Goal: Task Accomplishment & Management: Manage account settings

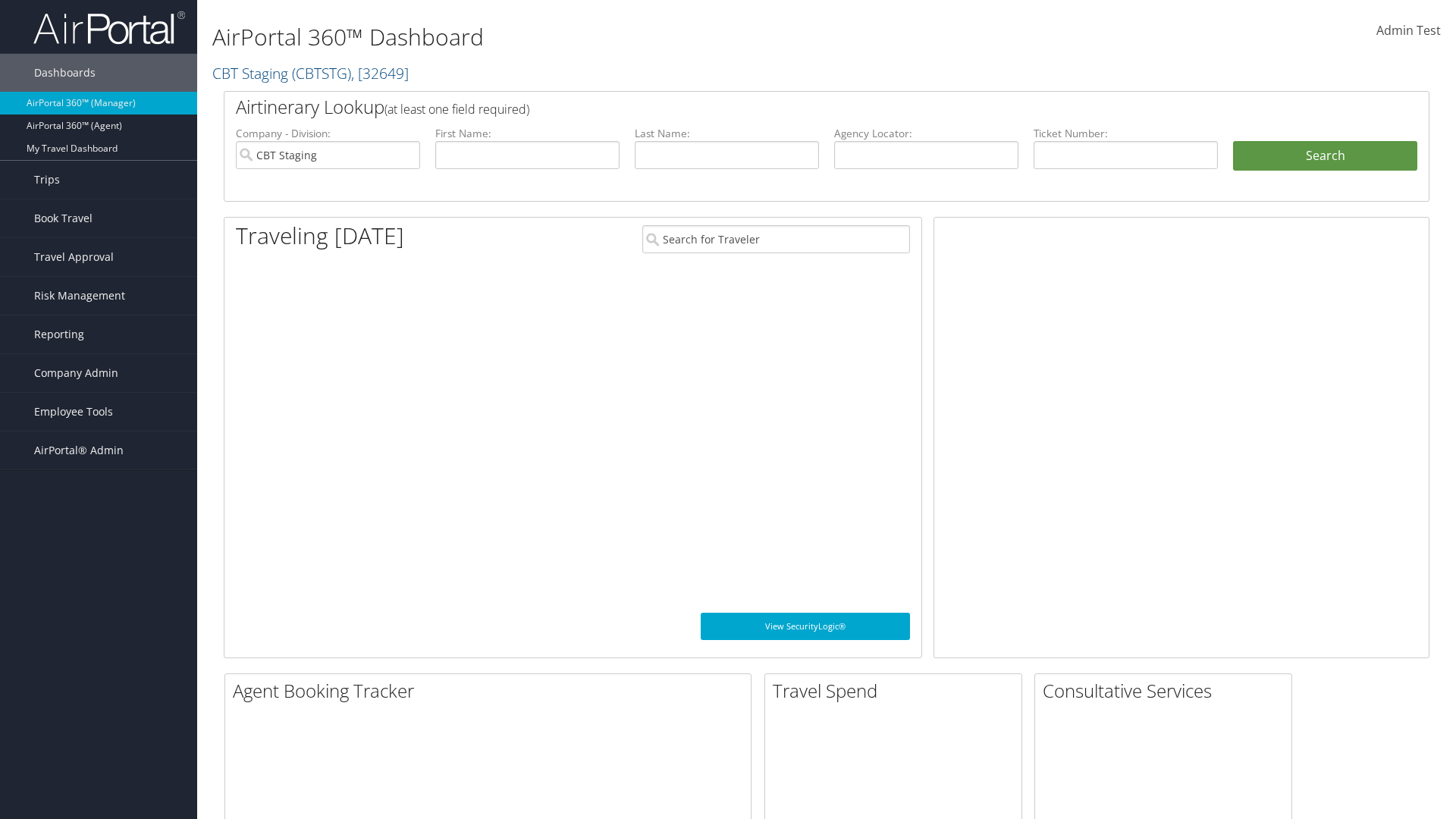
click at [99, 373] on span "Company Admin" at bounding box center [75, 373] width 84 height 38
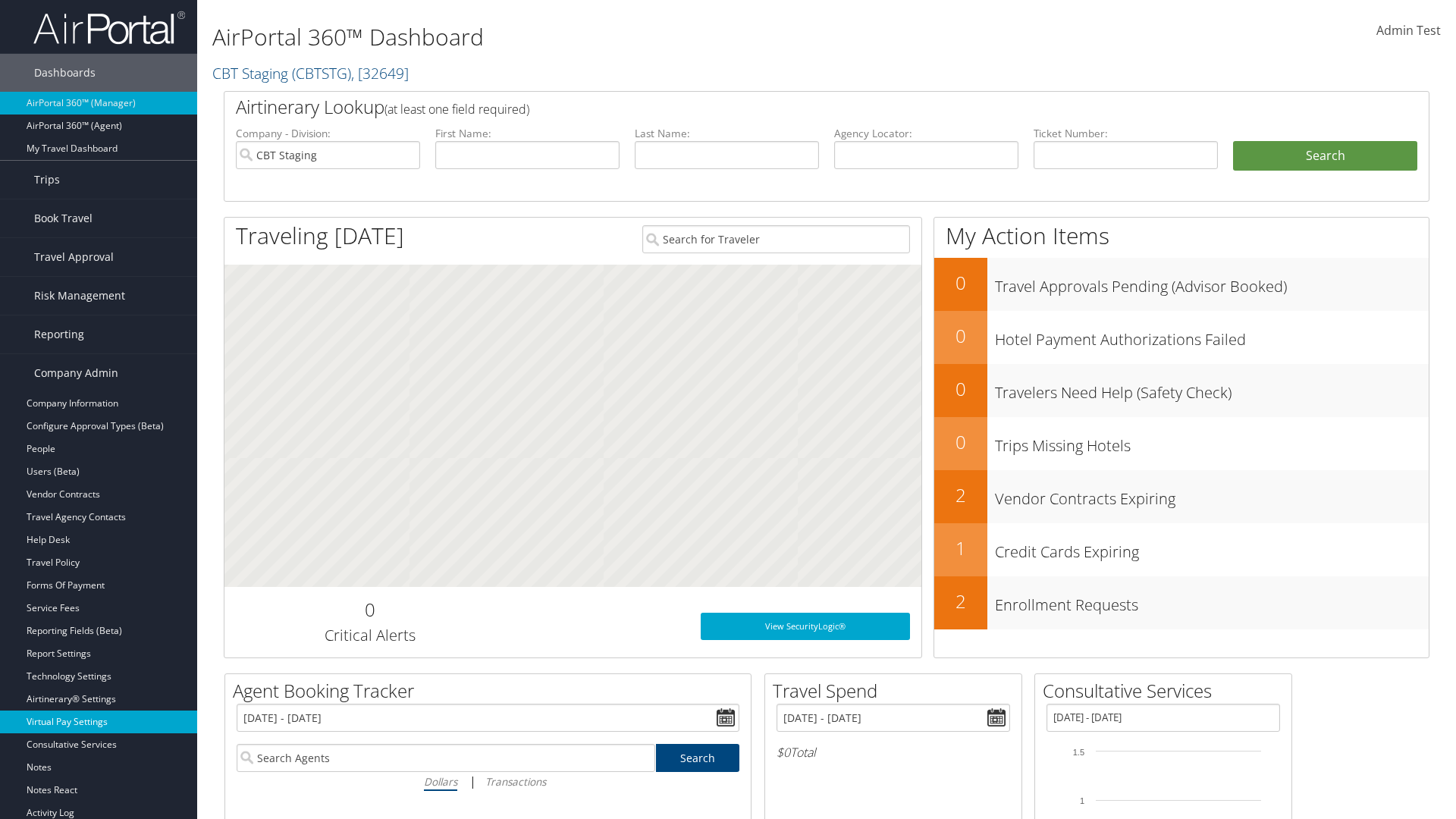
click at [99, 722] on link "Virtual Pay Settings" at bounding box center [98, 721] width 197 height 23
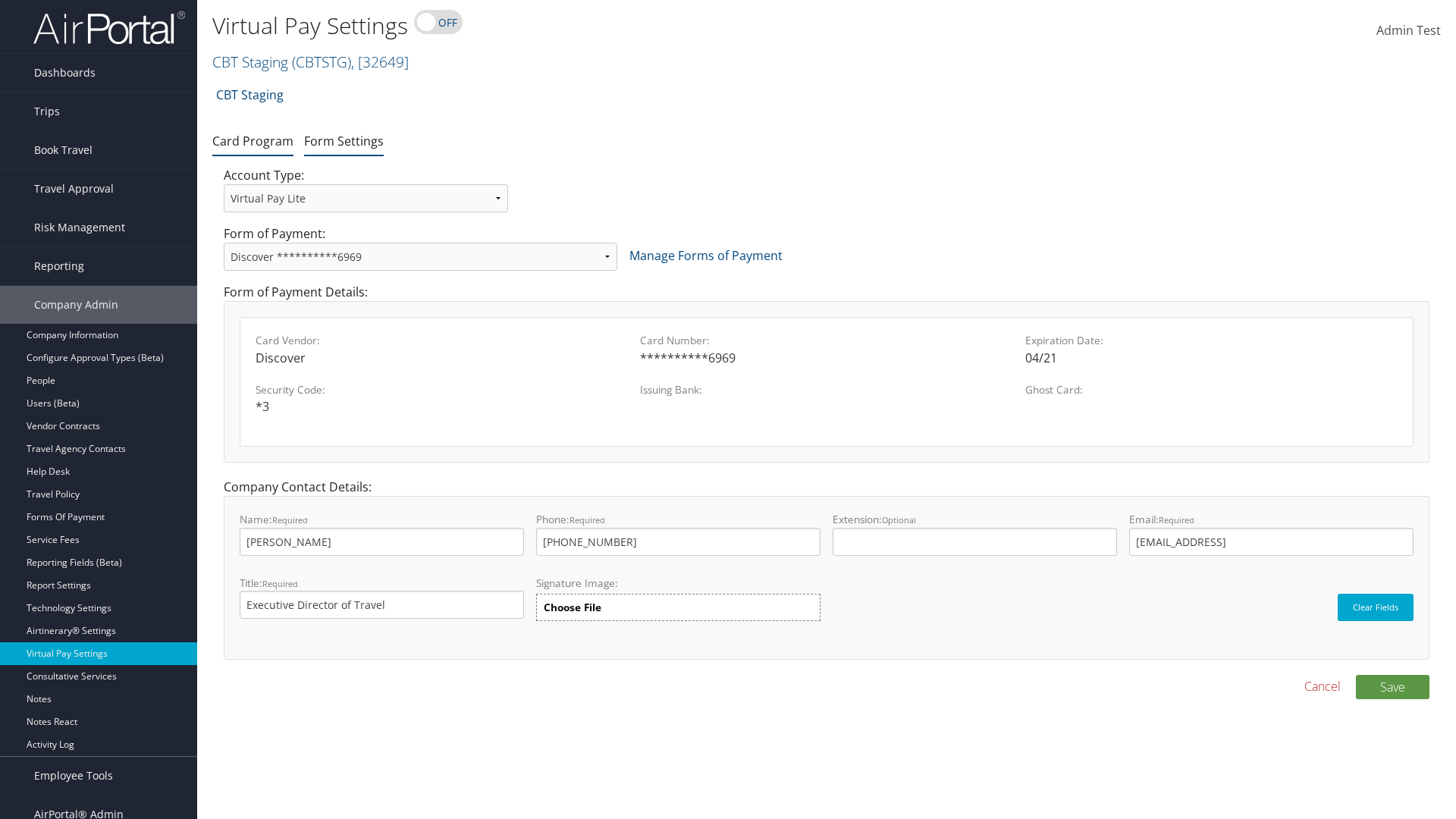
click at [344, 141] on link "Form Settings" at bounding box center [344, 141] width 79 height 17
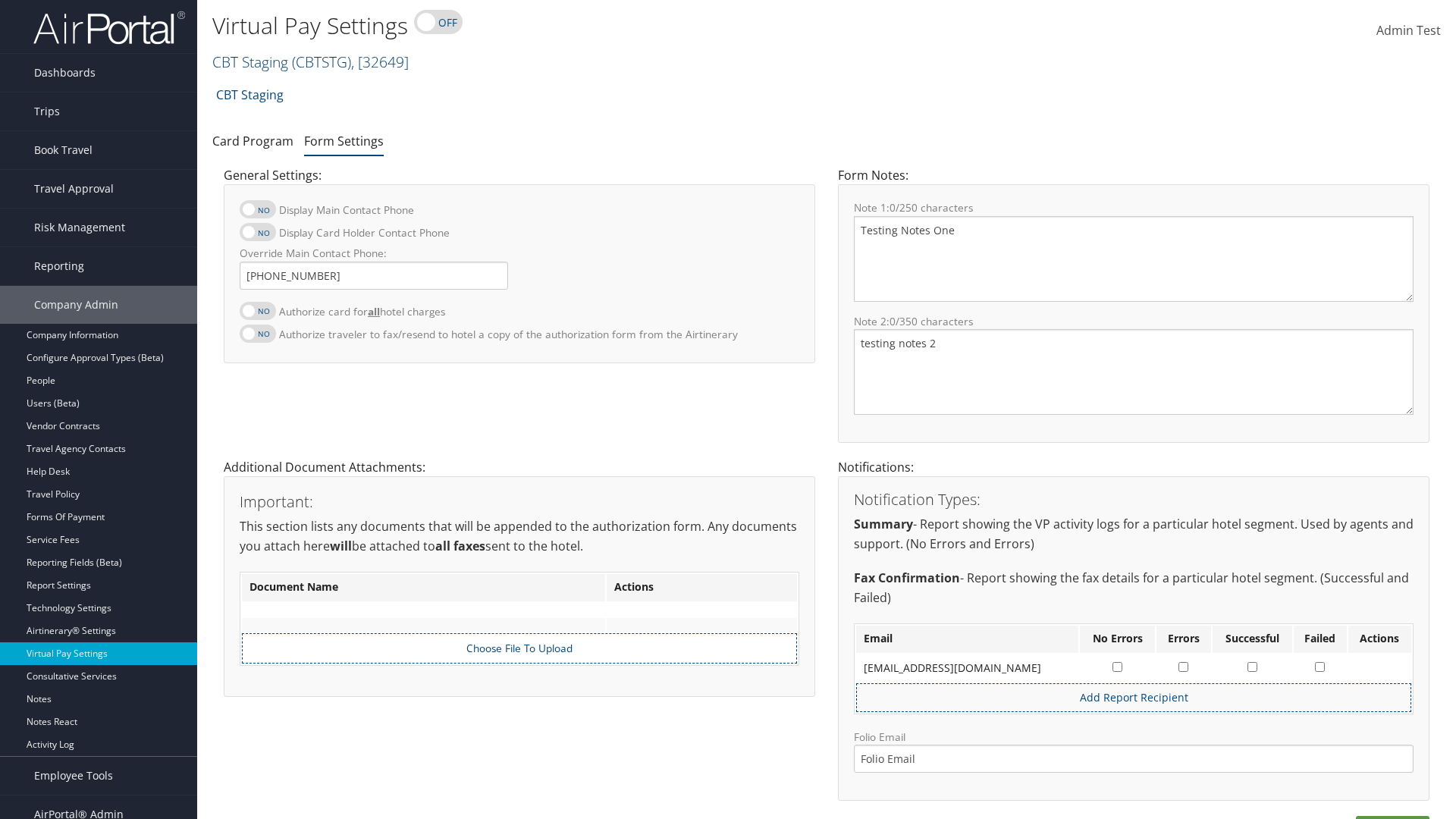
click at [251, 61] on link "CBT Staging ( CBTSTG ) , [ 32649 ]" at bounding box center [310, 61] width 196 height 21
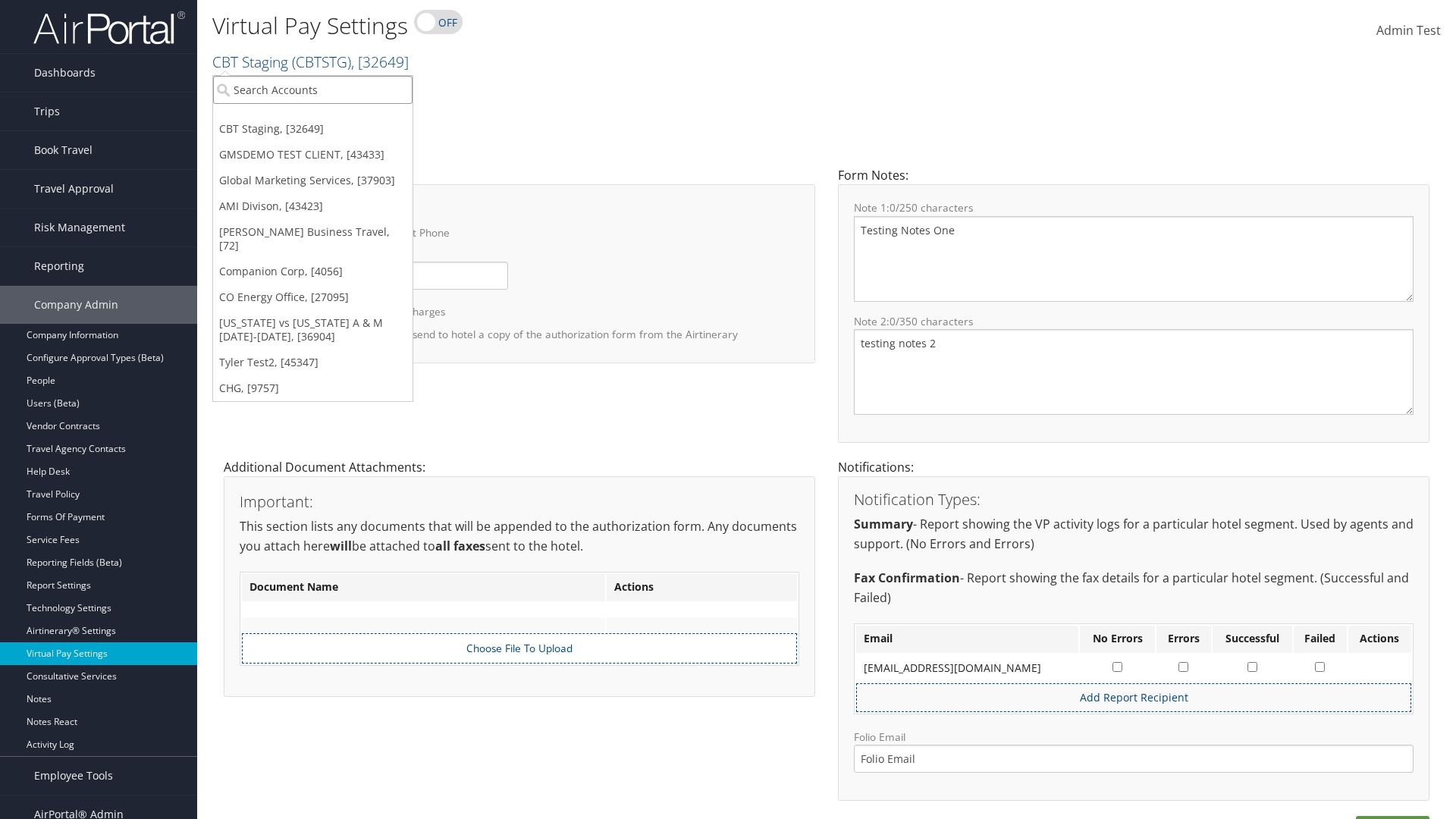
click at [312, 89] on input "search" at bounding box center [312, 90] width 199 height 28
type input "GMSDEMO TEST CLIENT"
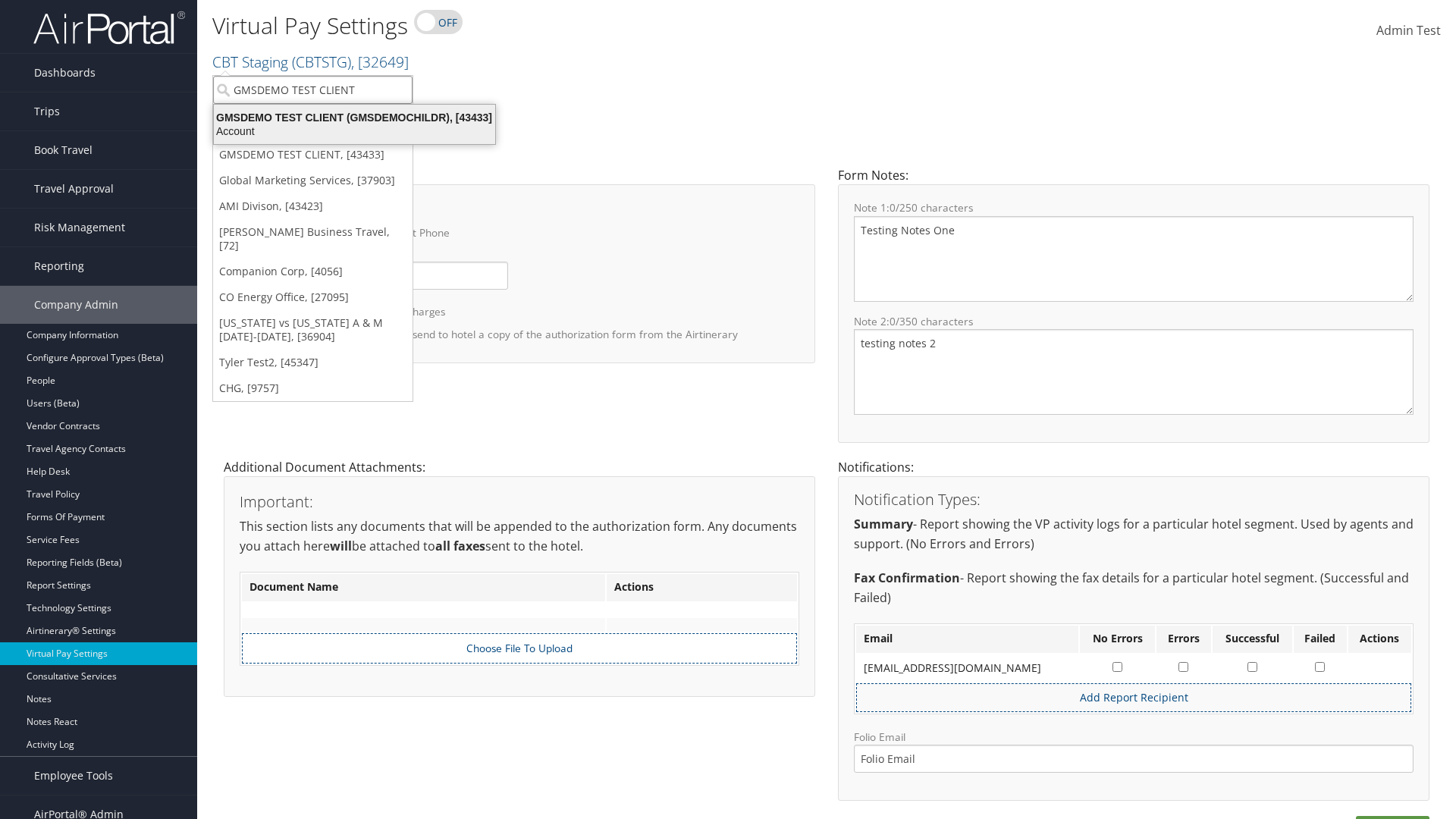
click at [355, 118] on div "GMSDEMO TEST CLIENT (GMSDEMOCHILDR), [43433]" at bounding box center [355, 118] width 299 height 14
